Goal: Task Accomplishment & Management: Complete application form

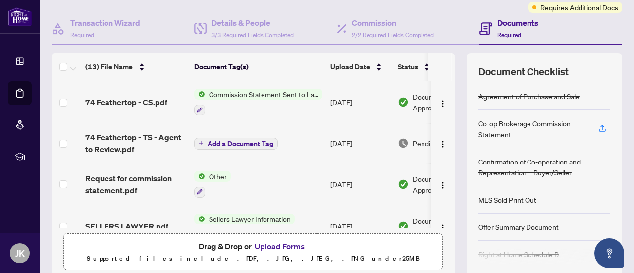
scroll to position [86, 0]
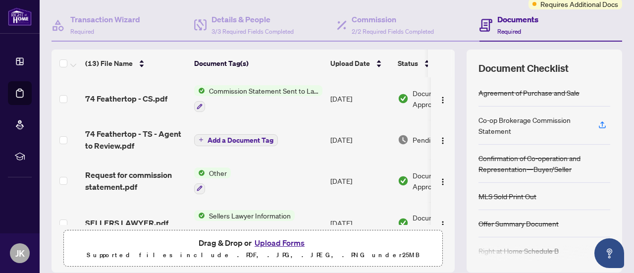
click at [256, 91] on span "Commission Statement Sent to Lawyer" at bounding box center [263, 90] width 117 height 11
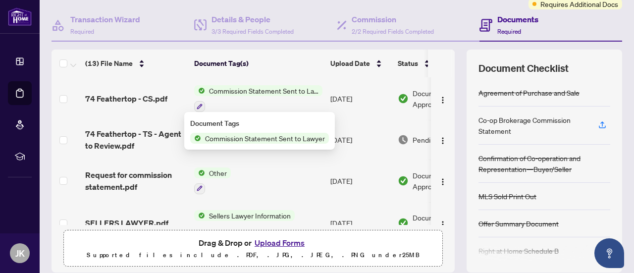
click at [268, 142] on span "Commission Statement Sent to Lawyer" at bounding box center [265, 138] width 128 height 11
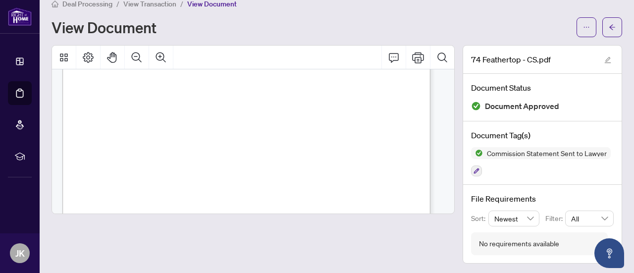
scroll to position [847, 0]
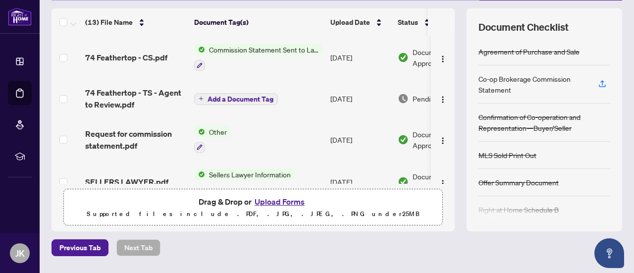
scroll to position [128, 0]
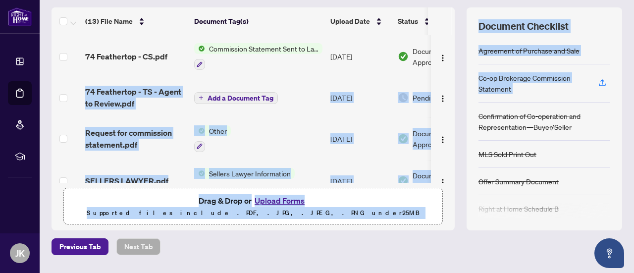
drag, startPoint x: 452, startPoint y: 60, endPoint x: 458, endPoint y: 120, distance: 59.7
click at [458, 120] on div "(13) File Name Document Tag(s) Upload Date Status 74 Feathertop - CS.pdf Commis…" at bounding box center [336, 118] width 570 height 223
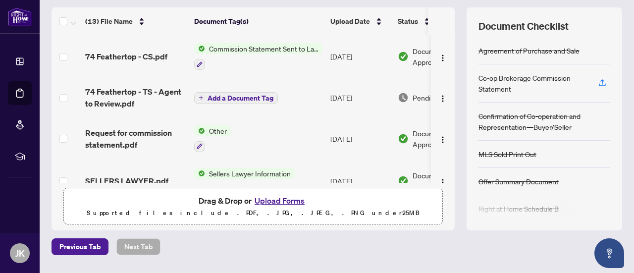
click at [450, 53] on div "(13) File Name Document Tag(s) Upload Date Status 74 Feathertop - CS.pdf Commis…" at bounding box center [336, 118] width 570 height 223
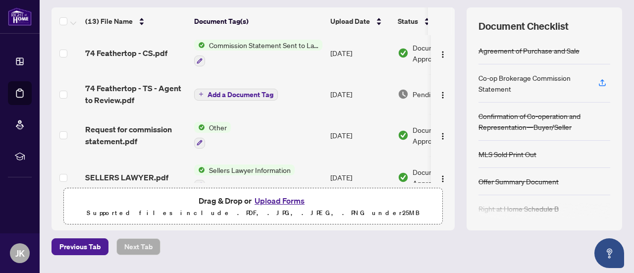
scroll to position [0, 0]
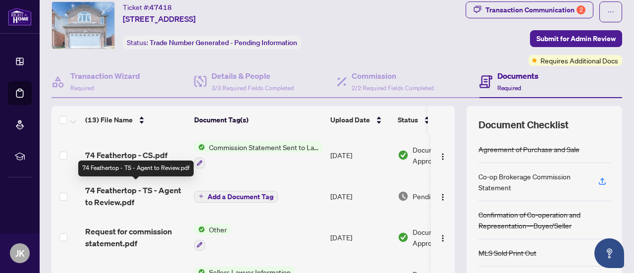
click at [166, 190] on span "74 Feathertop - TS - Agent to Review.pdf" at bounding box center [135, 196] width 101 height 24
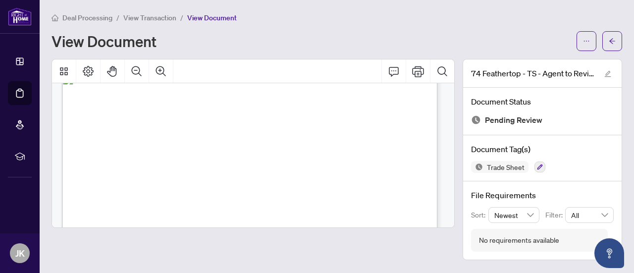
scroll to position [40, 0]
click at [421, 68] on icon "Print" at bounding box center [418, 71] width 12 height 12
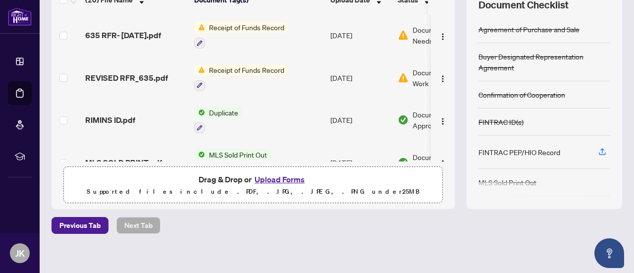
scroll to position [153, 0]
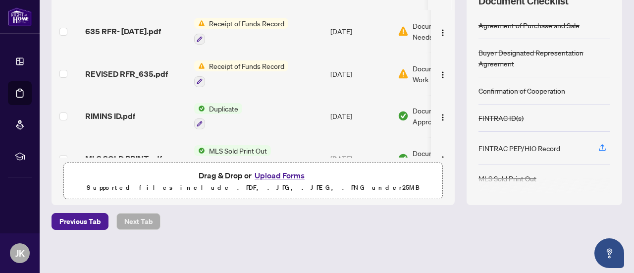
click at [281, 177] on button "Upload Forms" at bounding box center [279, 175] width 56 height 13
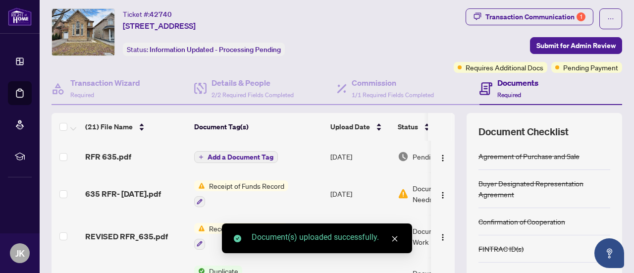
scroll to position [0, 0]
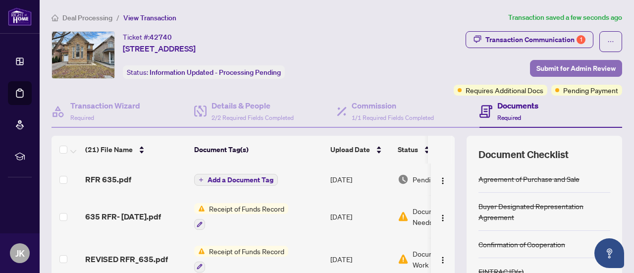
click at [565, 65] on span "Submit for Admin Review" at bounding box center [575, 68] width 79 height 16
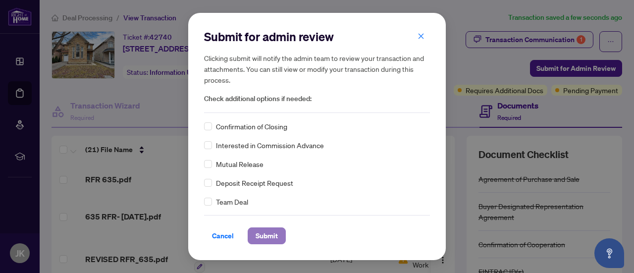
click at [262, 235] on span "Submit" at bounding box center [266, 236] width 22 height 16
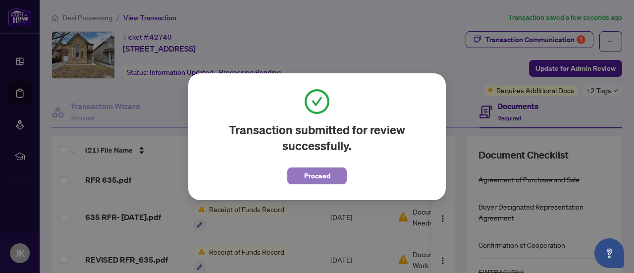
click at [316, 178] on span "Proceed" at bounding box center [317, 176] width 26 height 16
